Goal: Check status: Check status

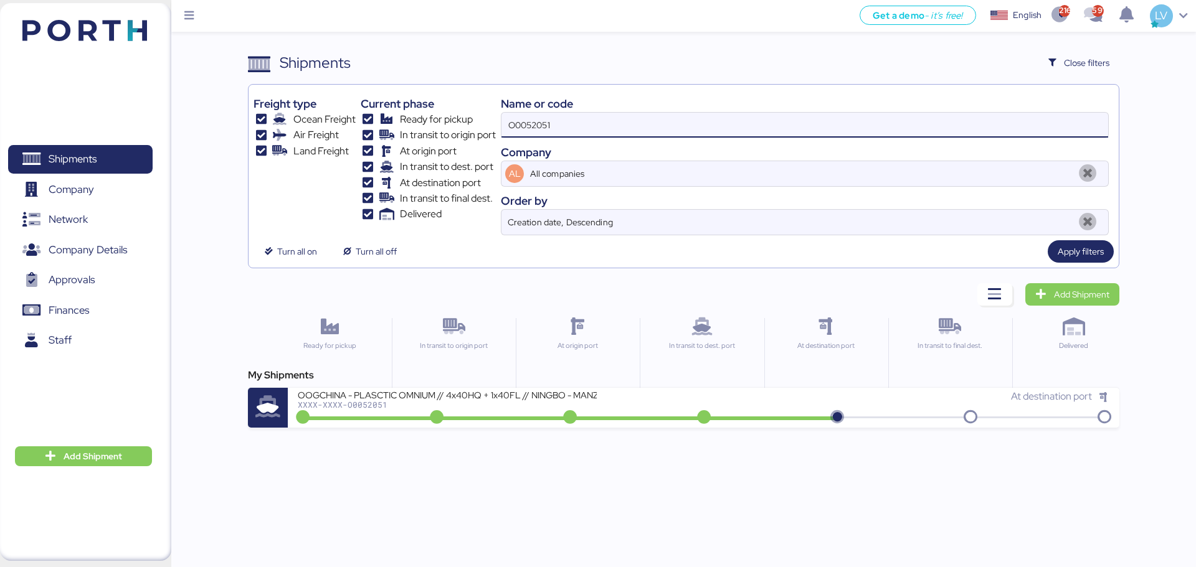
click at [751, 122] on input "O0052051" at bounding box center [804, 125] width 607 height 25
paste input "90"
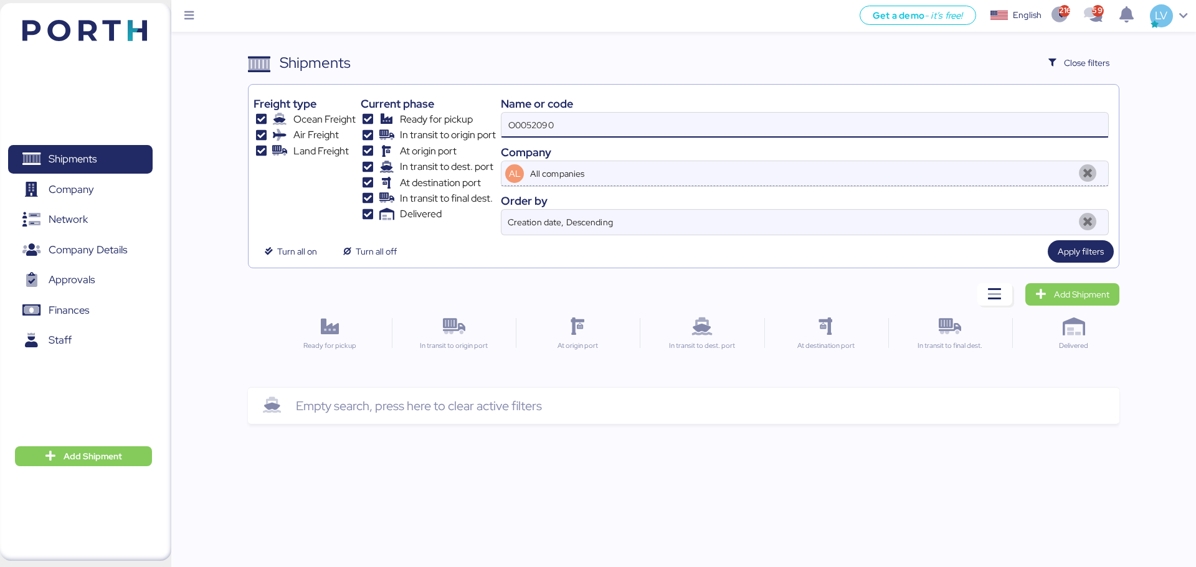
type input "O0052090"
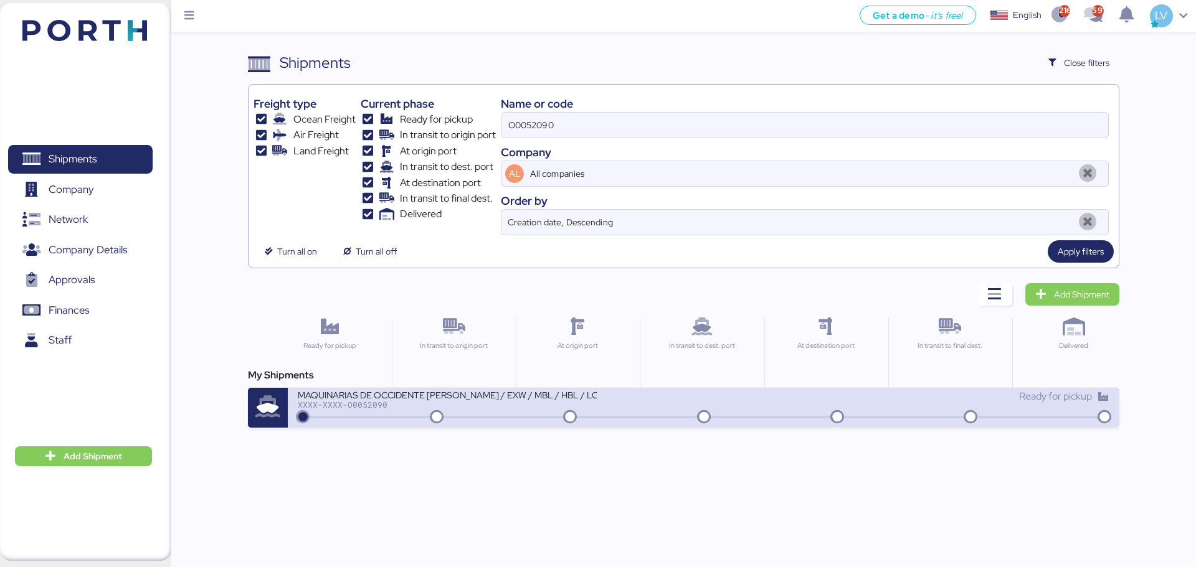
click at [376, 408] on div "XXXX-XXXX-O0052090" at bounding box center [447, 404] width 299 height 9
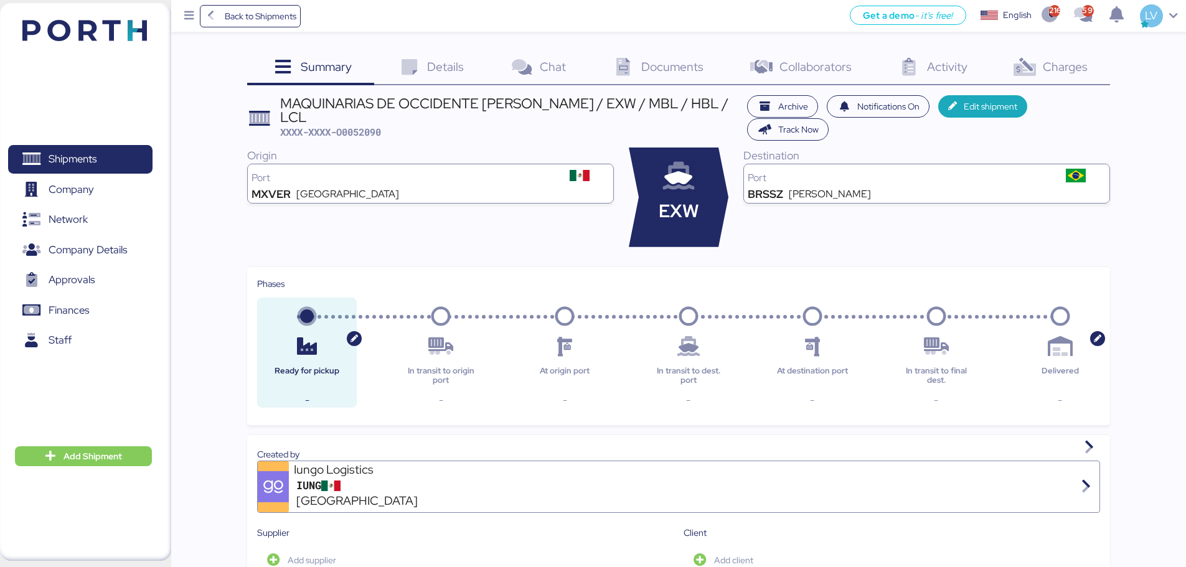
click at [663, 60] on span "Documents" at bounding box center [672, 67] width 62 height 16
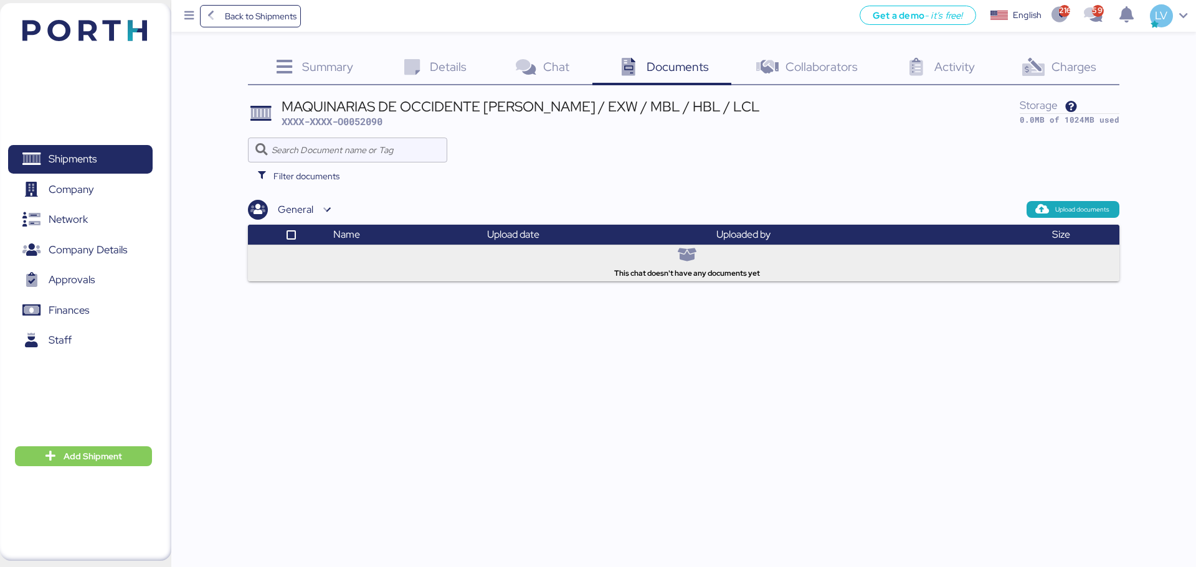
click at [462, 79] on div "Details 0" at bounding box center [432, 69] width 113 height 34
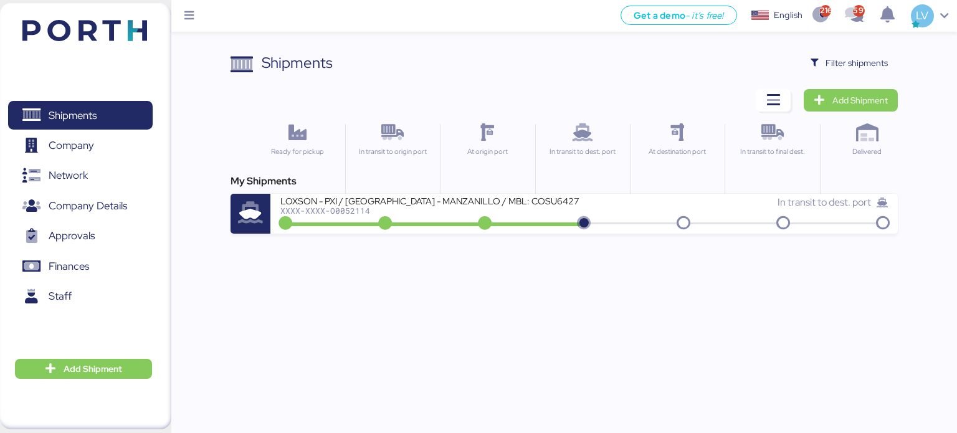
click at [865, 35] on div "Shipments Clear Filters Filter shipments Add Shipment Ready for pickup In trans…" at bounding box center [478, 117] width 957 height 234
click at [849, 65] on span "Filter shipments" at bounding box center [856, 62] width 62 height 15
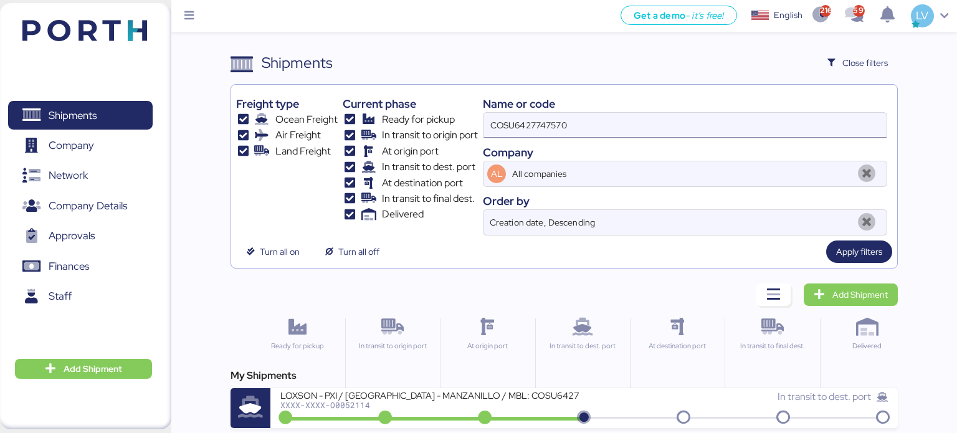
click at [742, 121] on input "COSU6427747570" at bounding box center [684, 125] width 403 height 25
paste input "850438"
type input "COSU6428504380"
